Goal: Task Accomplishment & Management: Manage account settings

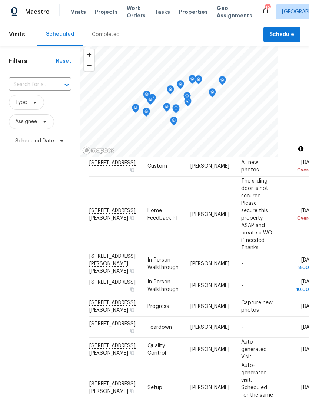
scroll to position [22, 0]
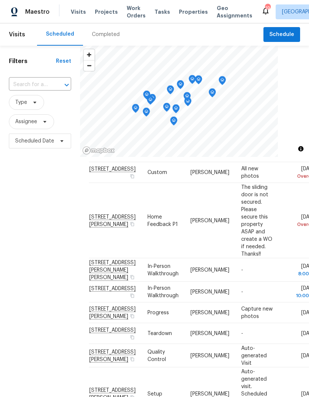
click at [0, 0] on div at bounding box center [0, 0] width 0 height 0
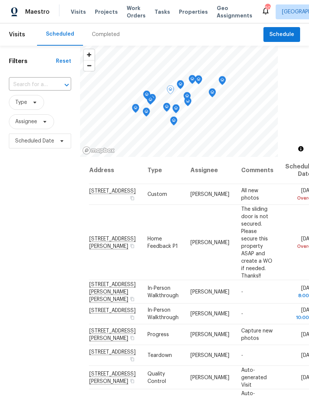
click at [0, 0] on icon at bounding box center [0, 0] width 0 height 0
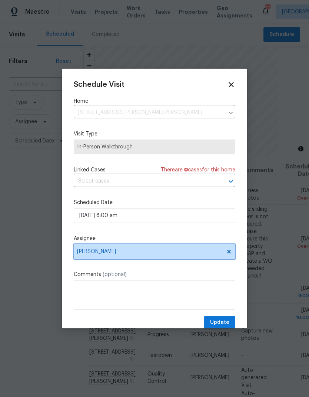
click at [231, 250] on span "[PERSON_NAME]" at bounding box center [155, 251] width 162 height 15
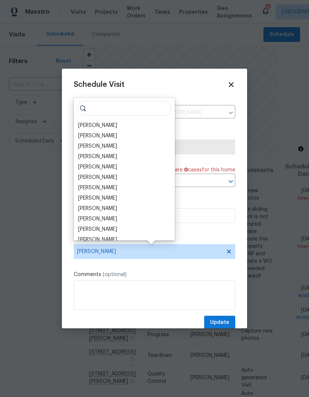
click at [106, 125] on div "[PERSON_NAME]" at bounding box center [97, 125] width 39 height 7
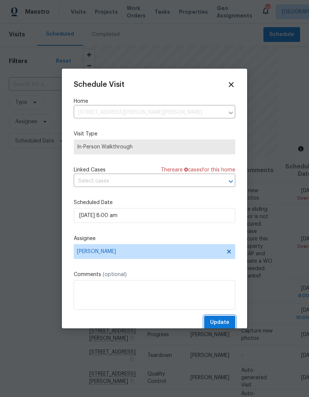
click at [224, 325] on span "Update" at bounding box center [219, 322] width 19 height 9
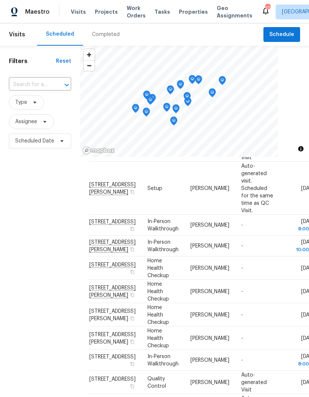
scroll to position [240, 0]
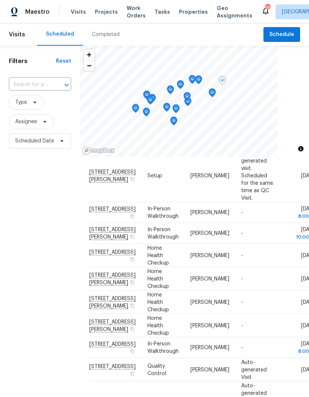
click at [0, 0] on span at bounding box center [0, 0] width 0 height 0
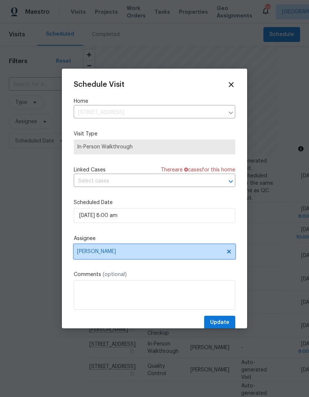
click at [233, 251] on span "[PERSON_NAME]" at bounding box center [155, 251] width 162 height 15
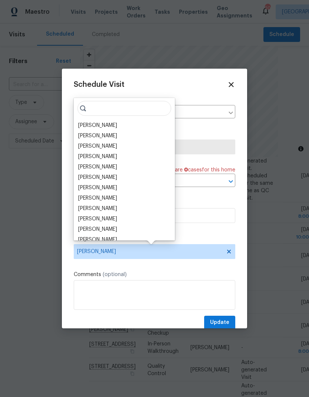
click at [103, 126] on div "[PERSON_NAME]" at bounding box center [97, 125] width 39 height 7
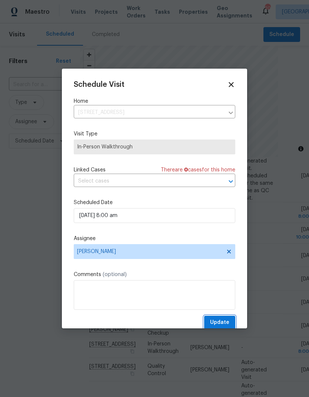
click at [226, 322] on span "Update" at bounding box center [219, 322] width 19 height 9
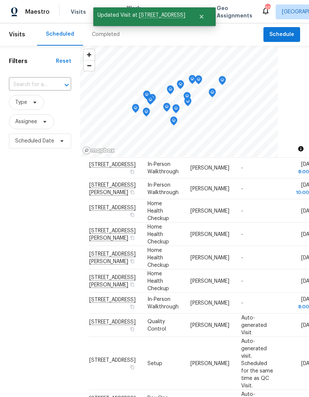
scroll to position [328, 0]
click at [0, 0] on icon at bounding box center [0, 0] width 0 height 0
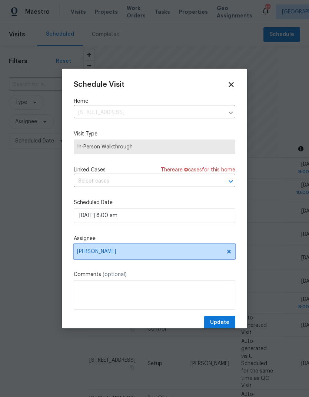
click at [229, 252] on icon at bounding box center [229, 251] width 4 height 4
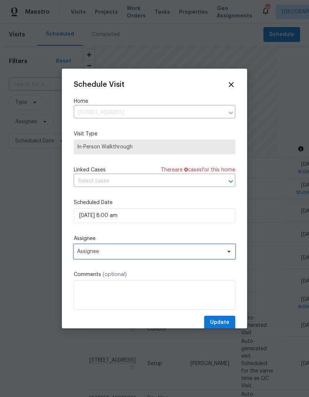
click at [179, 258] on span "Assignee" at bounding box center [155, 251] width 162 height 15
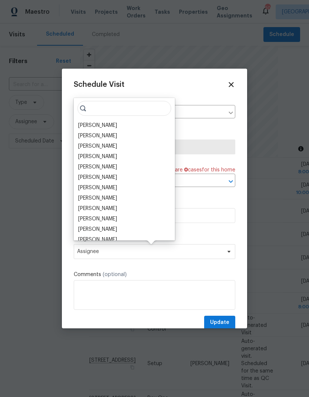
click at [106, 122] on div "[PERSON_NAME]" at bounding box center [97, 125] width 39 height 7
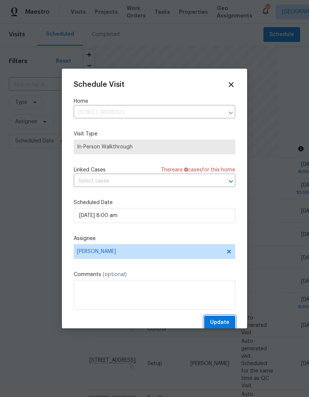
click at [227, 324] on span "Update" at bounding box center [219, 322] width 19 height 9
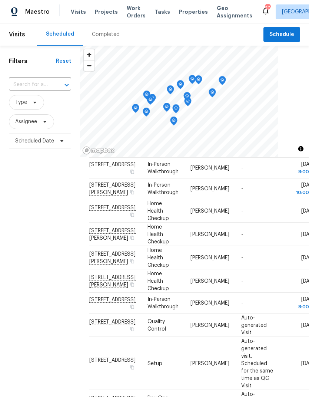
scroll to position [286, 0]
click at [0, 0] on icon at bounding box center [0, 0] width 0 height 0
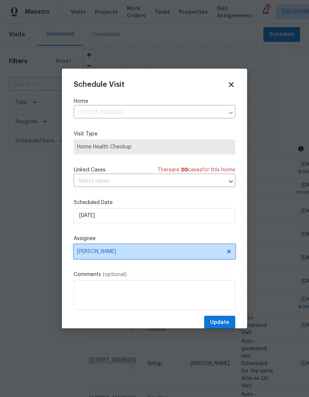
click at [224, 254] on span at bounding box center [228, 251] width 8 height 6
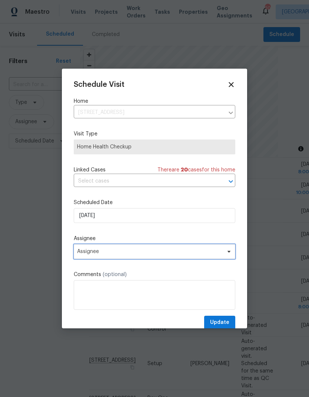
click at [213, 256] on span "Assignee" at bounding box center [155, 251] width 162 height 15
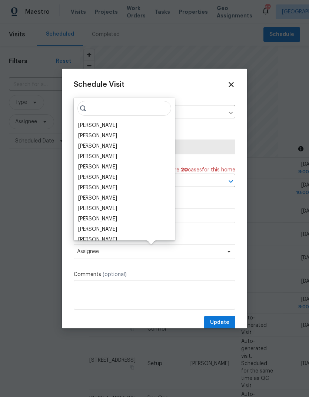
click at [104, 126] on div "[PERSON_NAME]" at bounding box center [97, 125] width 39 height 7
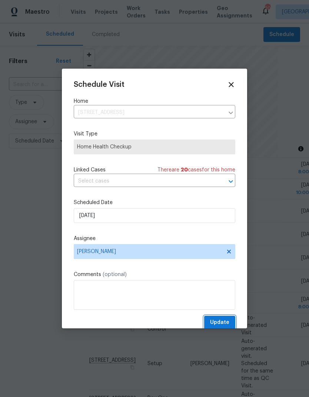
click at [230, 321] on button "Update" at bounding box center [219, 322] width 31 height 14
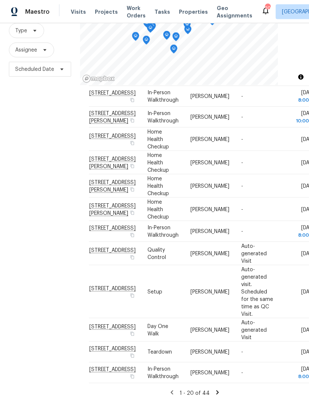
scroll to position [30, 0]
